Goal: Transaction & Acquisition: Download file/media

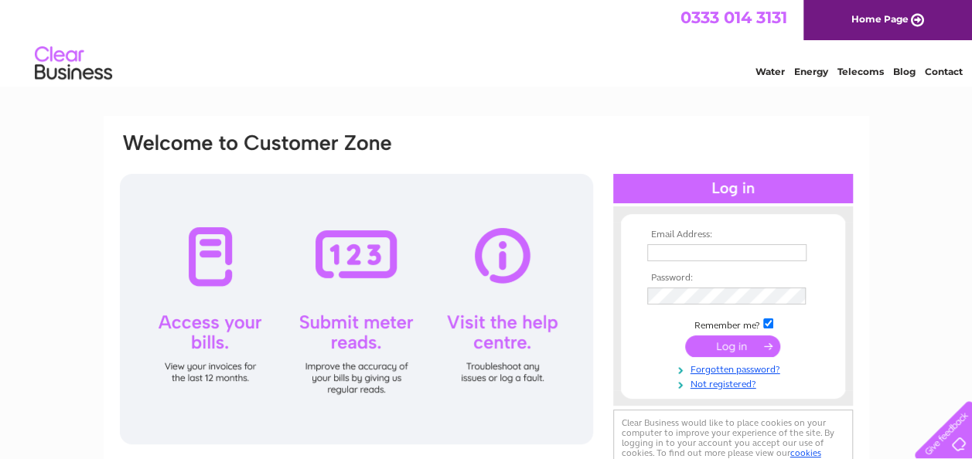
type input "allenspubandkitchen@gmail.com"
click at [735, 345] on input "submit" at bounding box center [732, 347] width 95 height 22
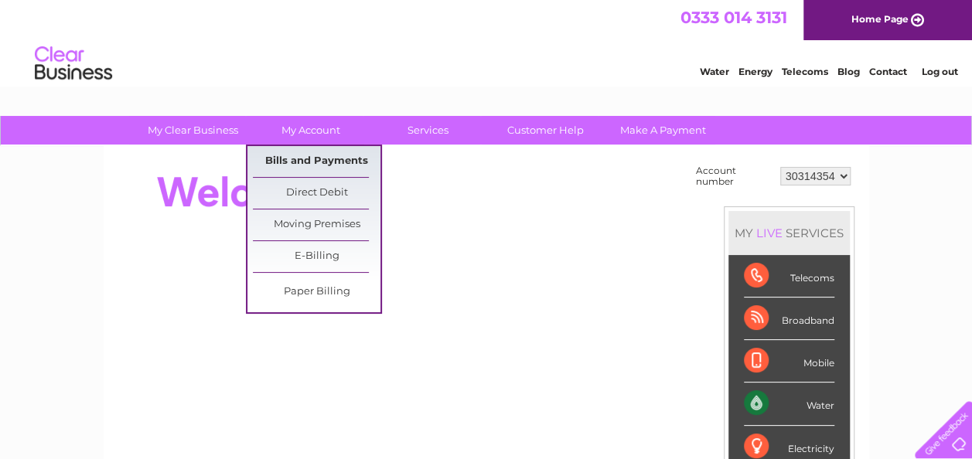
click at [321, 162] on link "Bills and Payments" at bounding box center [317, 161] width 128 height 31
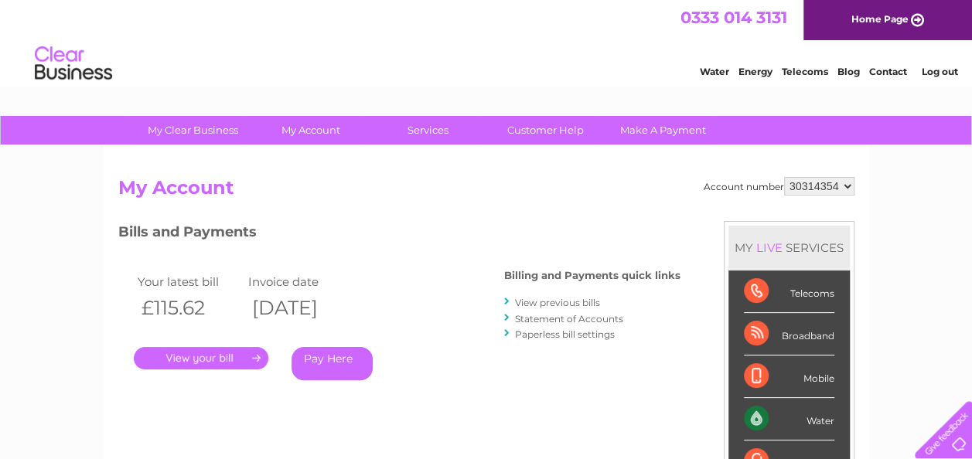
click at [532, 300] on link "View previous bills" at bounding box center [557, 303] width 85 height 12
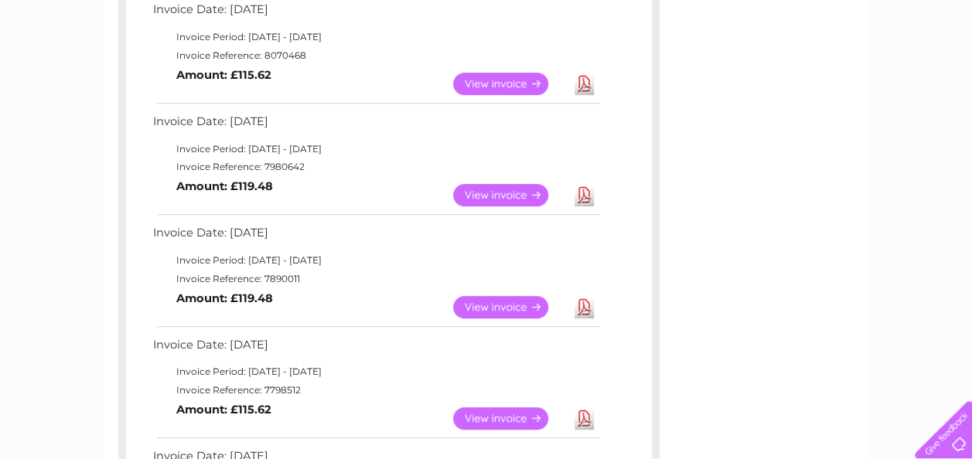
scroll to position [289, 0]
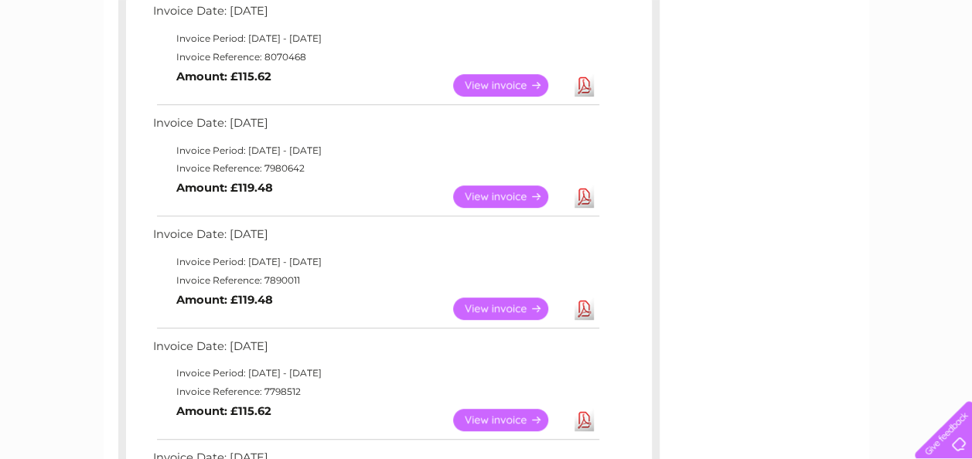
click at [586, 309] on link "Download" at bounding box center [584, 309] width 19 height 22
click at [588, 198] on link "Download" at bounding box center [584, 197] width 19 height 22
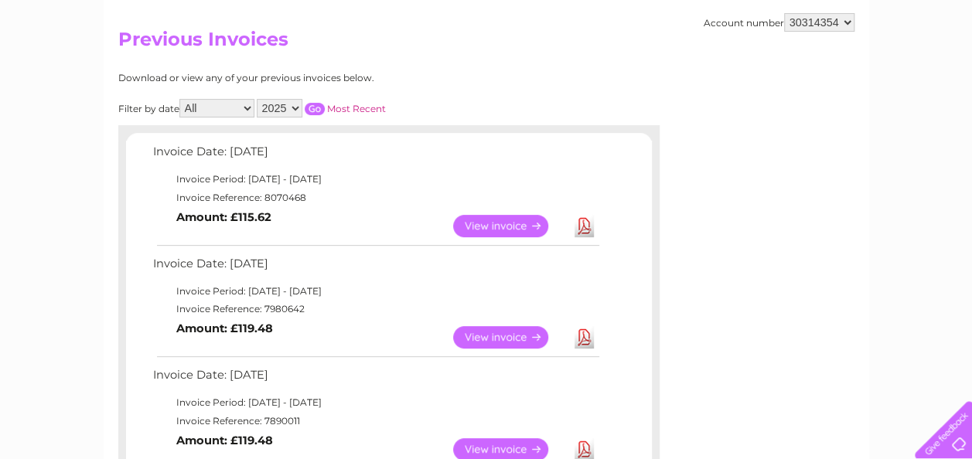
scroll to position [148, 0]
click at [586, 228] on link "Download" at bounding box center [584, 227] width 19 height 22
